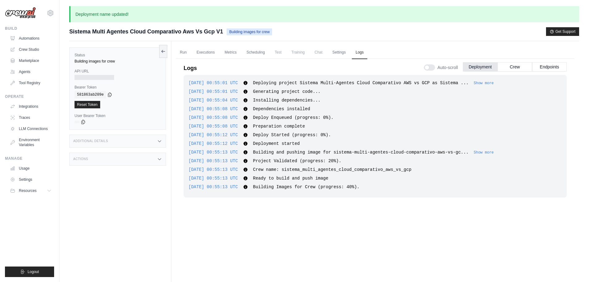
drag, startPoint x: 431, startPoint y: 72, endPoint x: 432, endPoint y: 69, distance: 3.2
click at [432, 69] on div "Auto-scroll Deployment Crew Endpoints" at bounding box center [495, 66] width 143 height 17
click at [432, 69] on div at bounding box center [429, 67] width 11 height 6
click at [32, 49] on link "Crew Studio" at bounding box center [31, 50] width 47 height 10
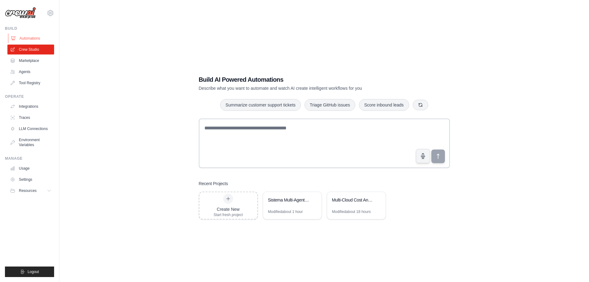
click at [34, 38] on link "Automations" at bounding box center [31, 38] width 47 height 10
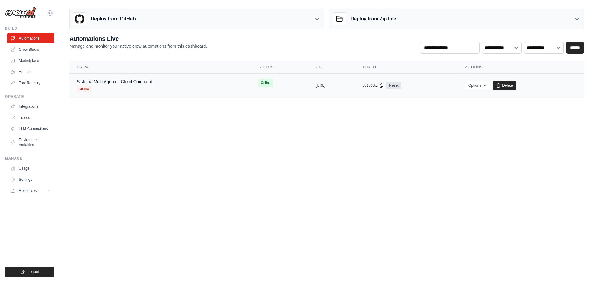
click at [122, 92] on td "Sistema Multi Agentes Cloud Comparati... Studio" at bounding box center [159, 86] width 181 height 24
